Goal: Communication & Community: Answer question/provide support

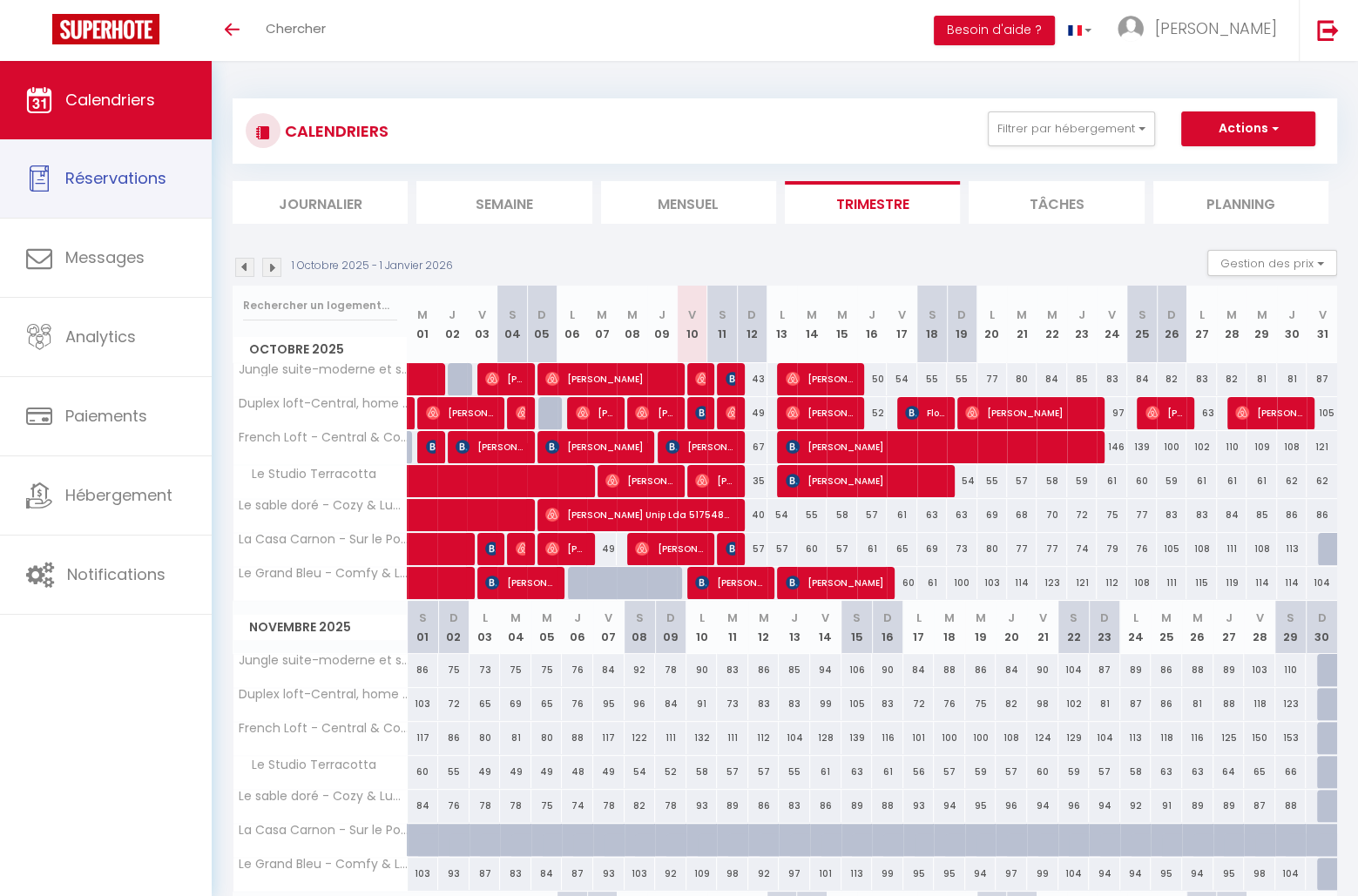
click at [106, 175] on span "Réservations" at bounding box center [115, 177] width 101 height 22
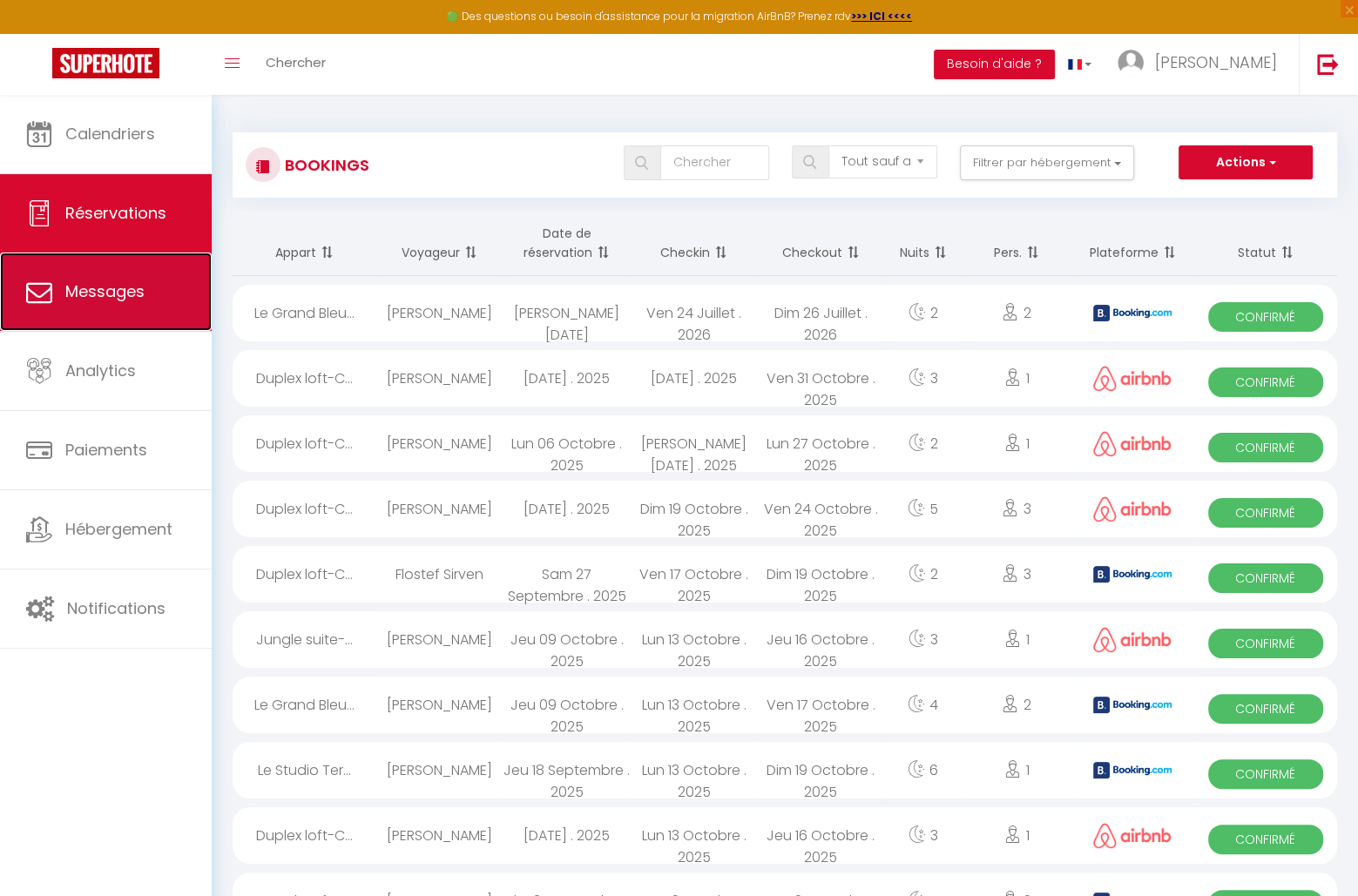
click at [70, 277] on link "Messages" at bounding box center [106, 292] width 212 height 78
select select "message"
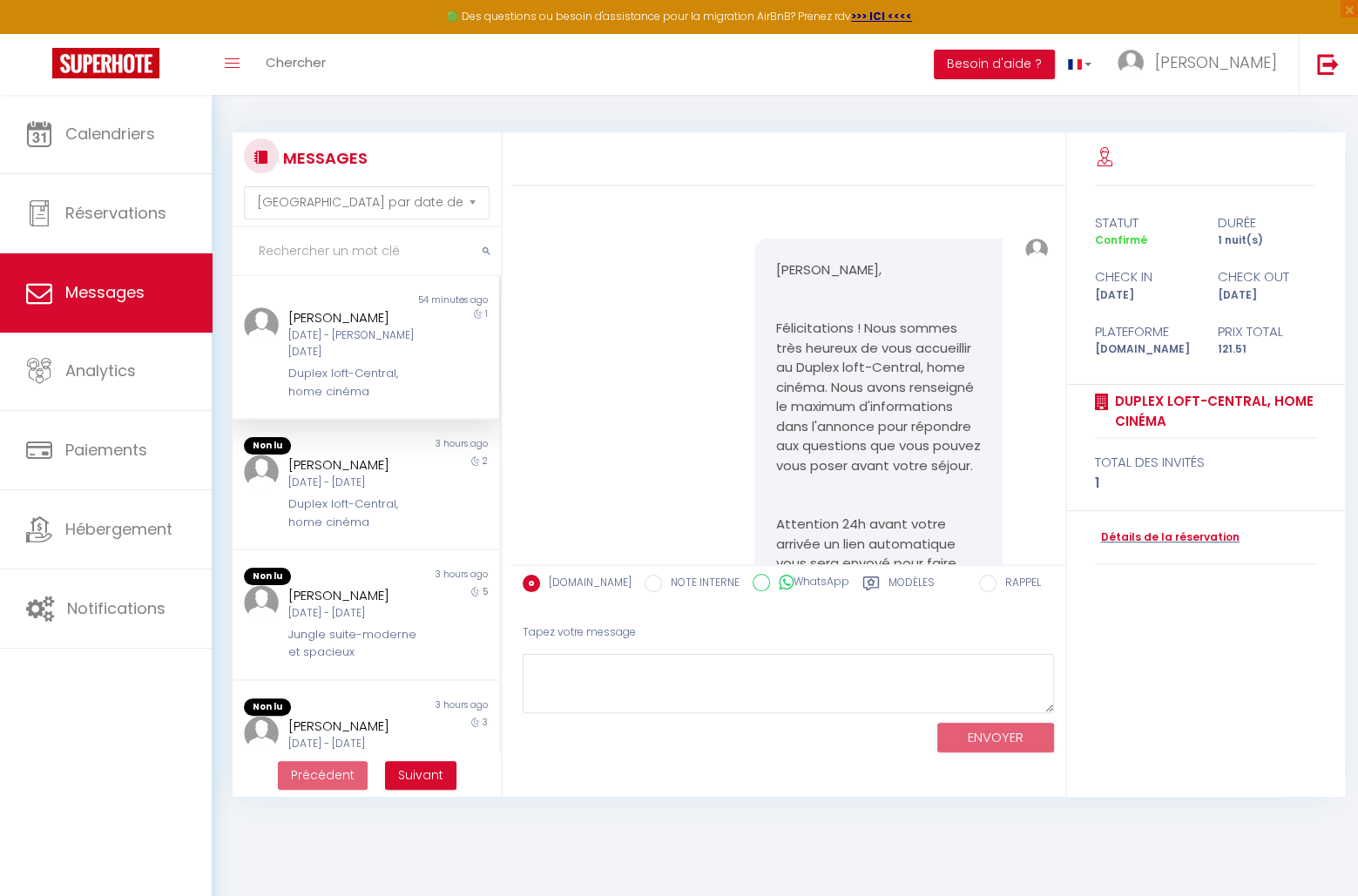
scroll to position [14646, 0]
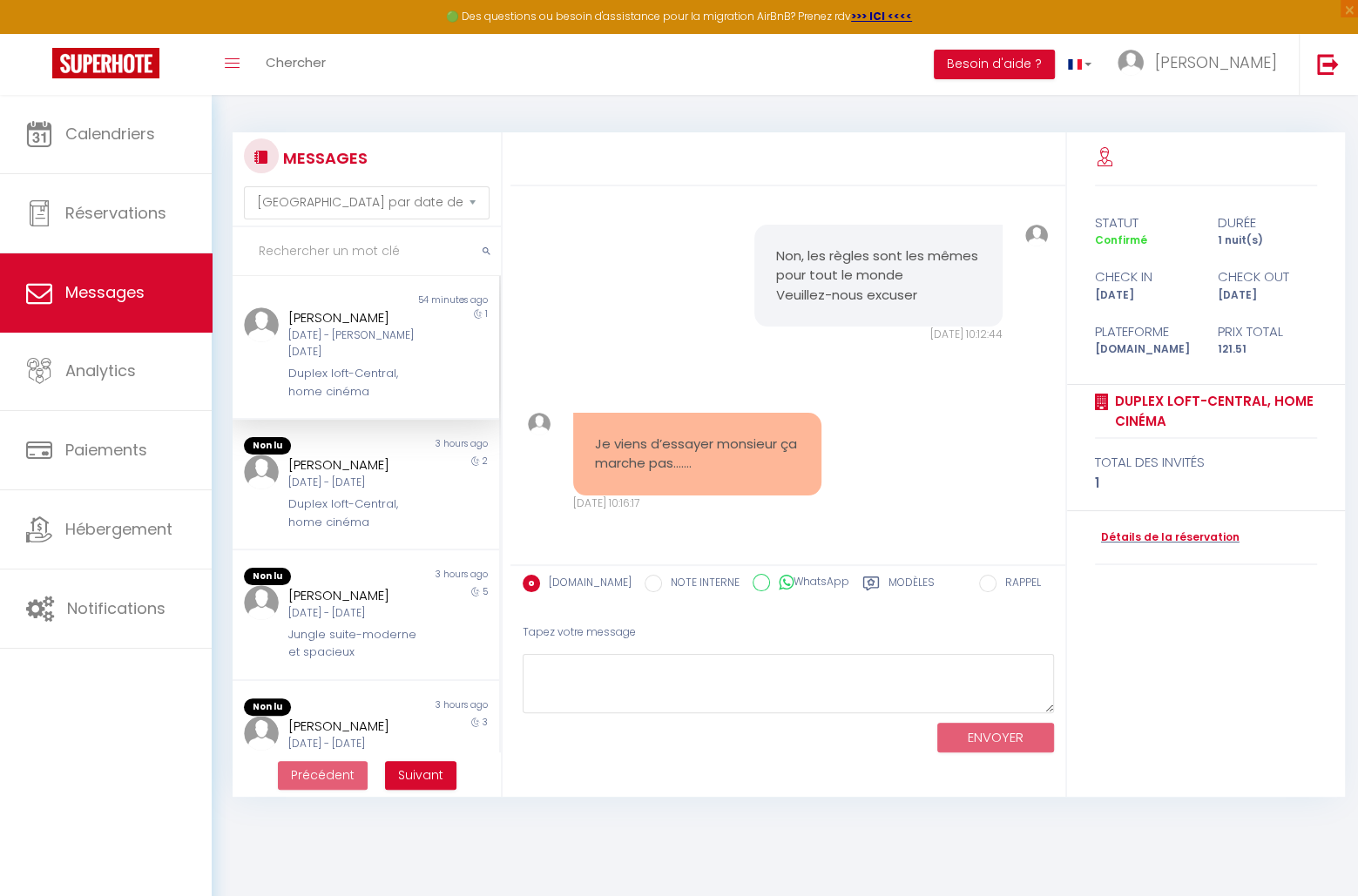
click at [354, 328] on div "[PERSON_NAME]" at bounding box center [355, 318] width 134 height 21
click at [597, 679] on textarea at bounding box center [788, 684] width 532 height 60
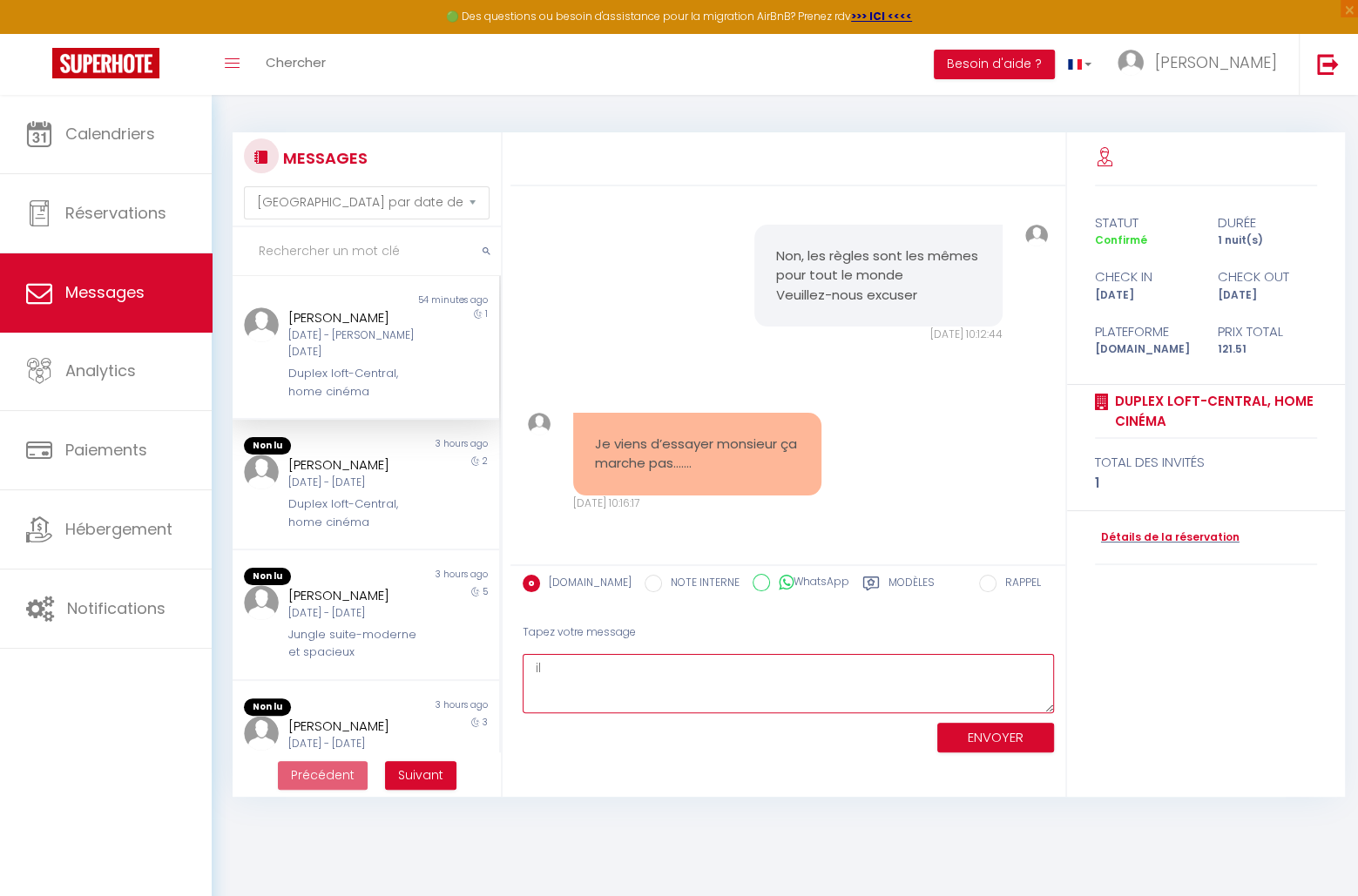
type textarea "i"
type textarea "Il faut aller jusqu'au bout du processus"
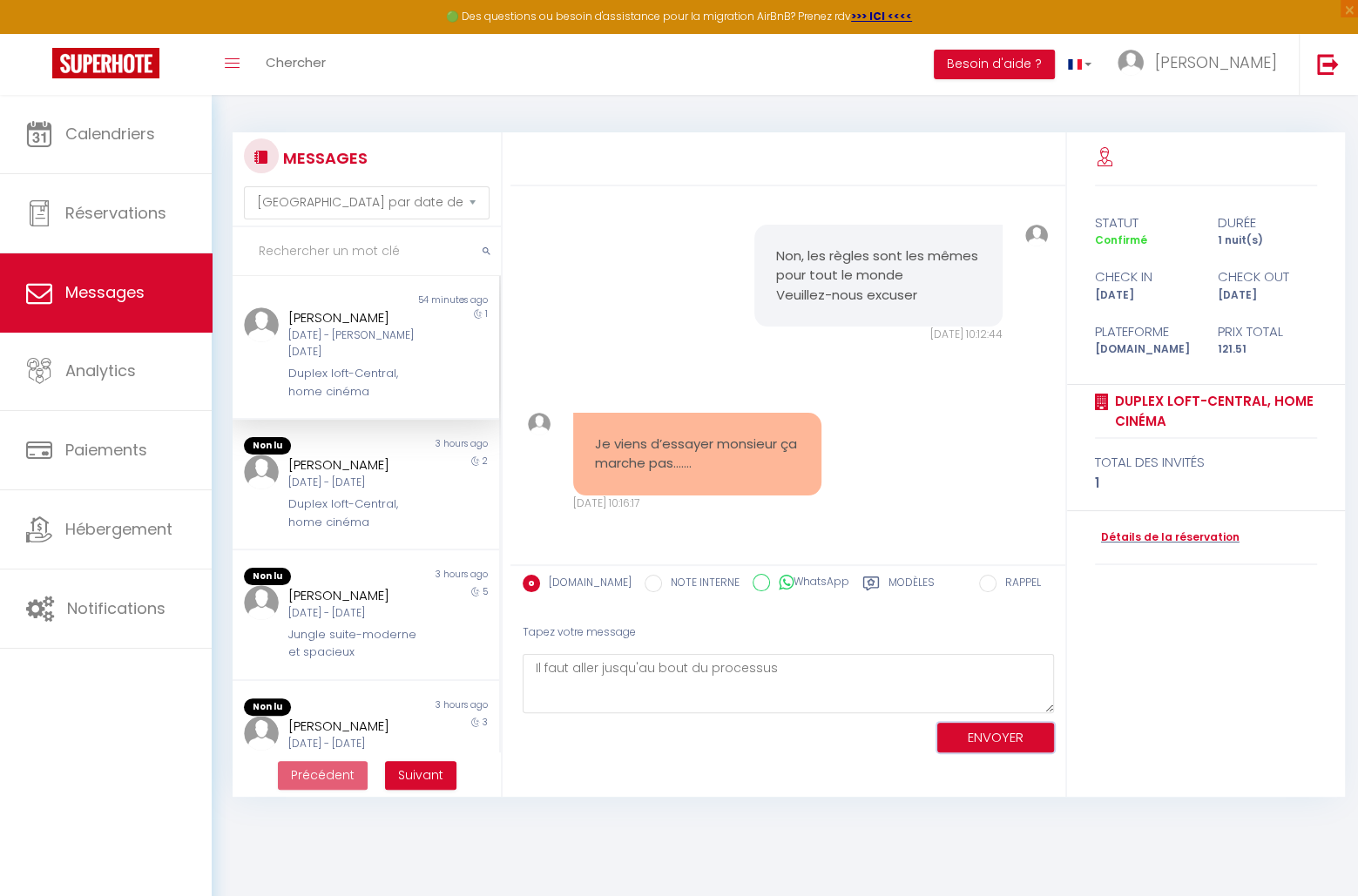
click at [948, 733] on button "ENVOYER" at bounding box center [995, 739] width 116 height 31
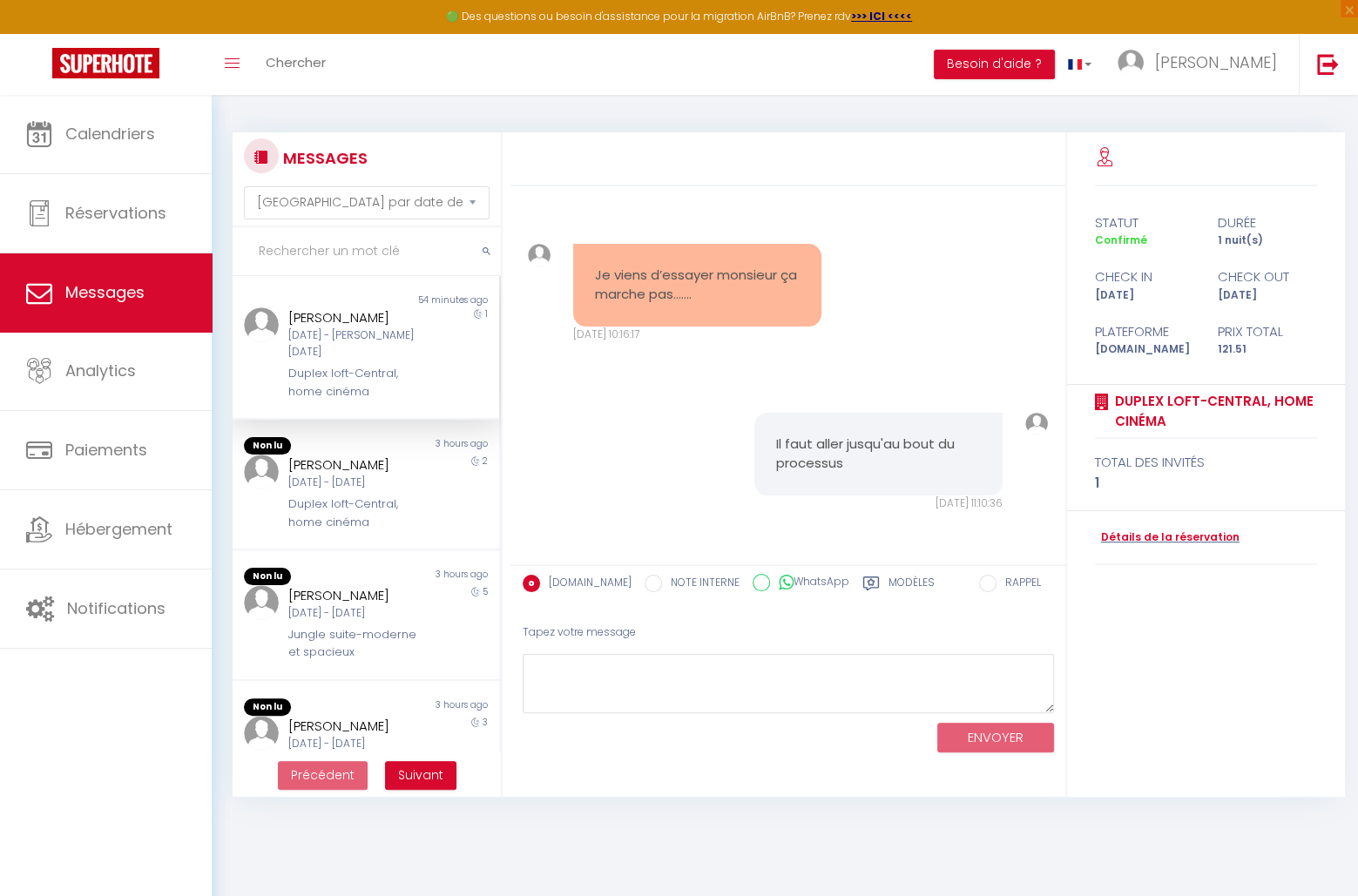
scroll to position [94, 0]
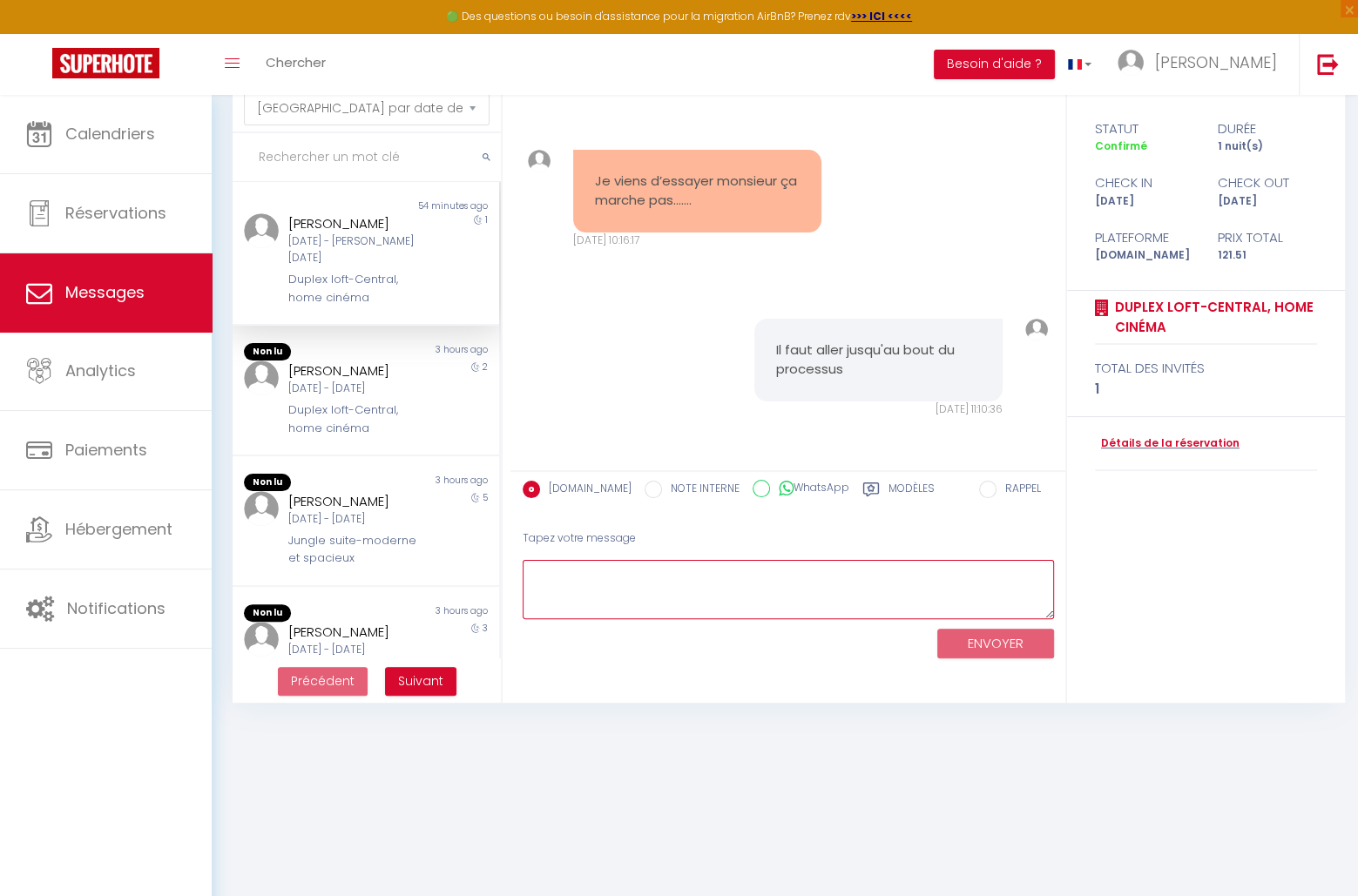
click at [621, 605] on textarea at bounding box center [788, 590] width 532 height 60
type textarea "Nous avons vu qu"
type textarea "un tentative à été faite, mais apparement vous n'etes pas allez au bout"
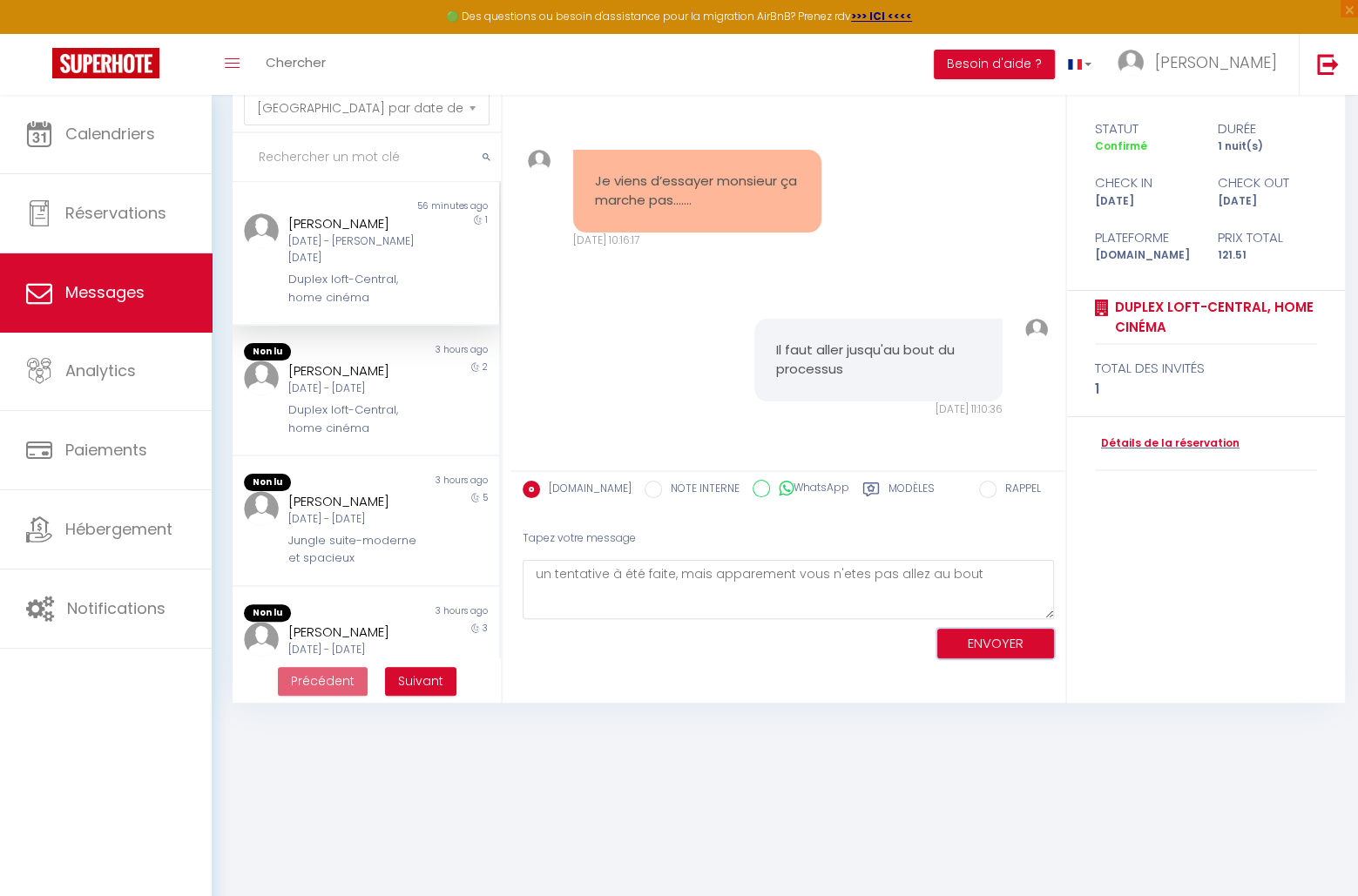
click at [974, 638] on button "ENVOYER" at bounding box center [995, 644] width 116 height 31
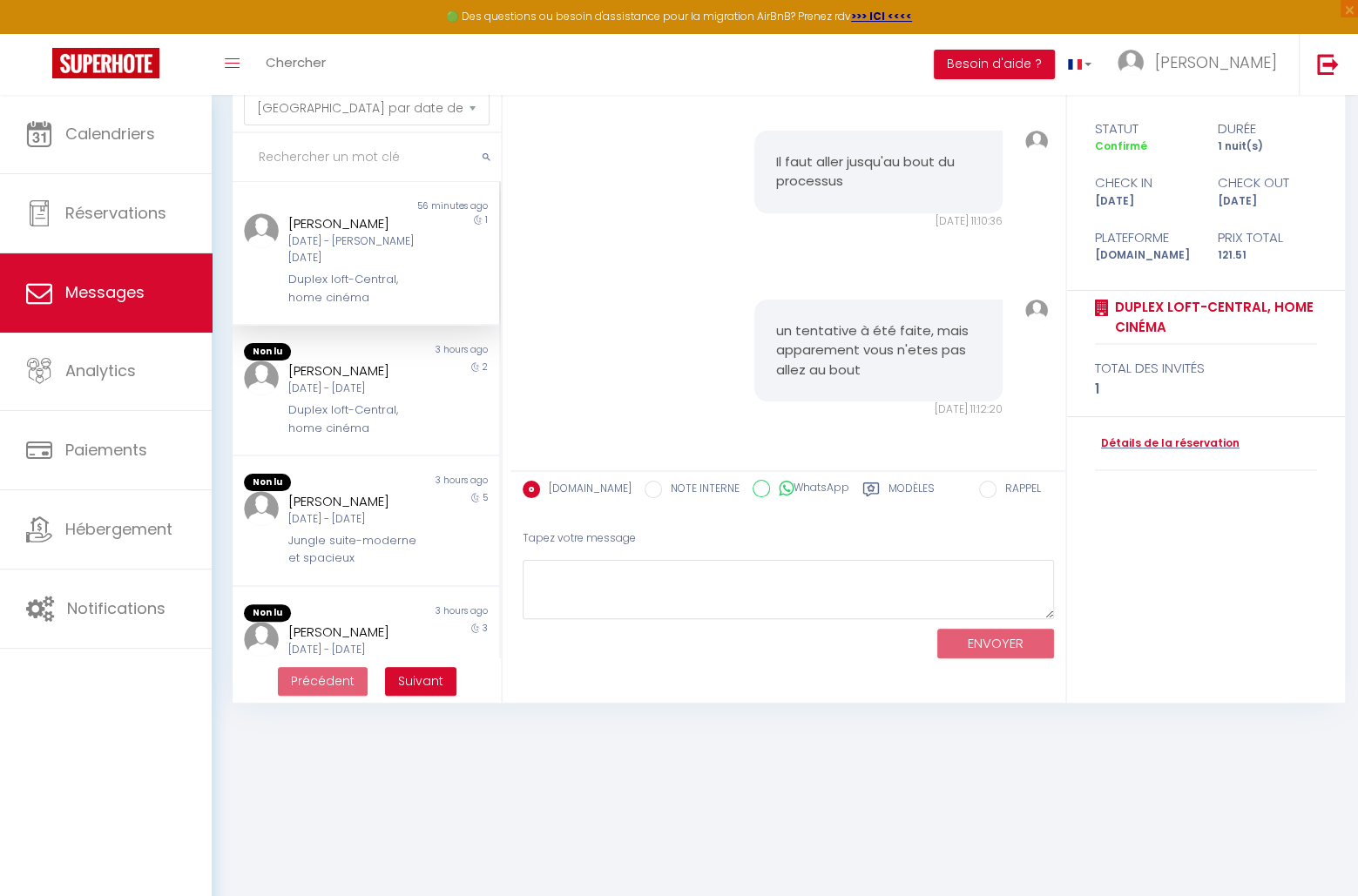
scroll to position [15004, 0]
